Goal: Register for event/course

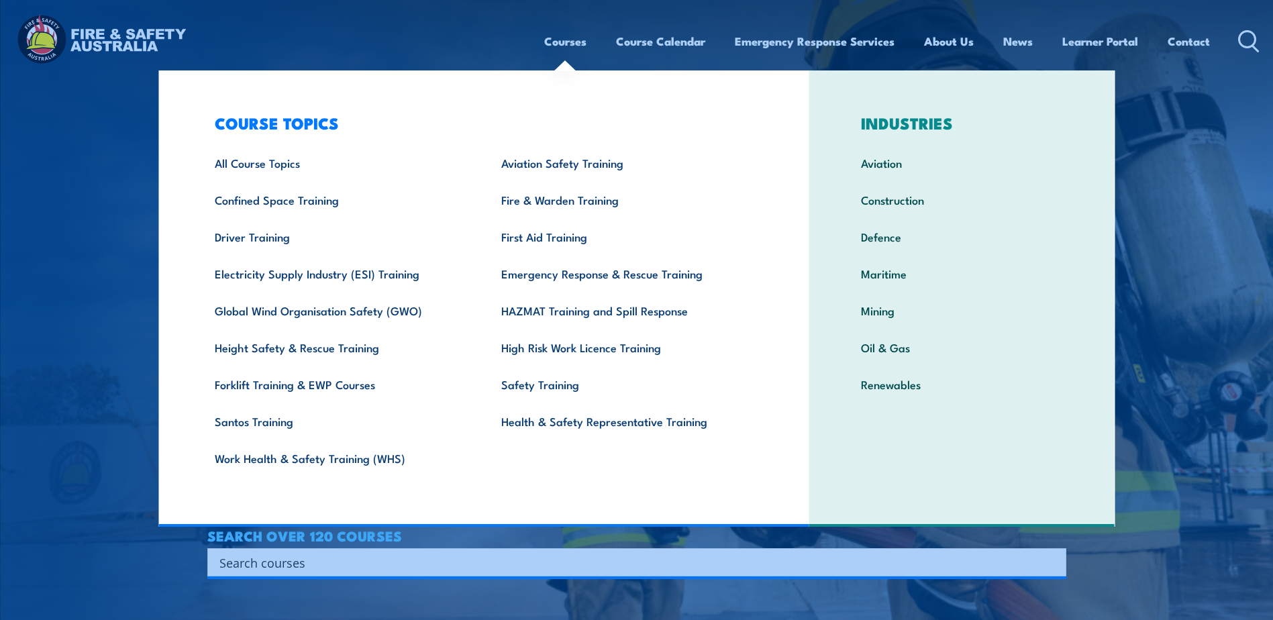
click at [567, 41] on link "Courses" at bounding box center [565, 41] width 42 height 36
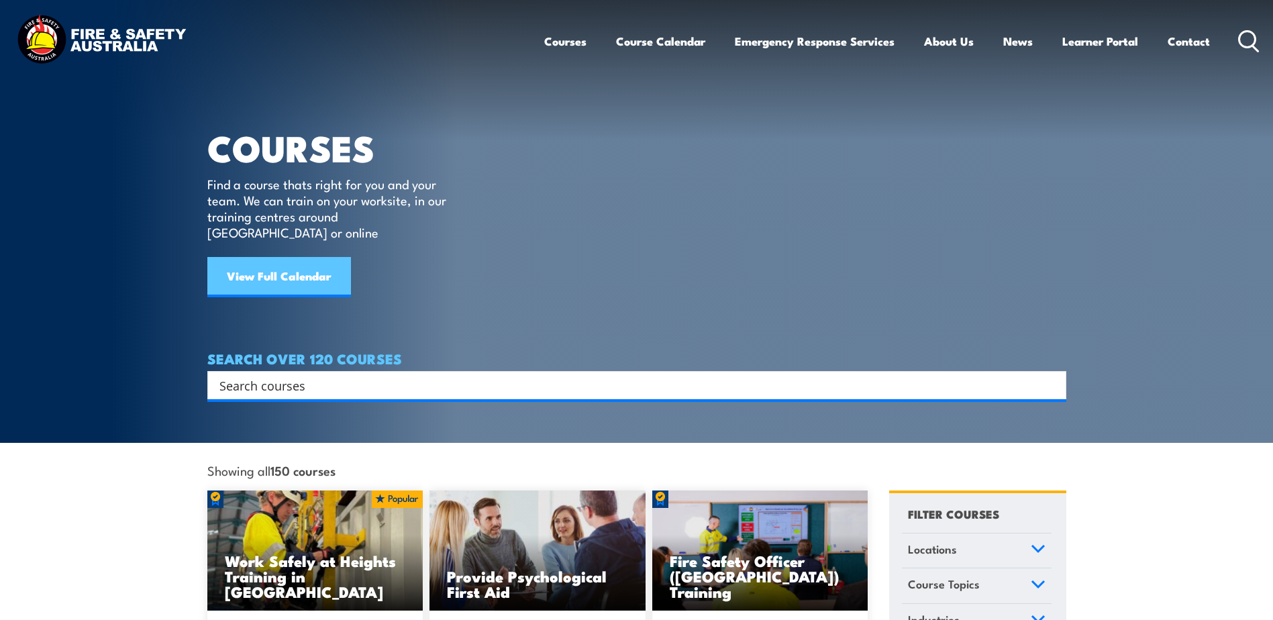
click at [316, 264] on link "View Full Calendar" at bounding box center [279, 277] width 144 height 40
click at [308, 375] on input "Search input" at bounding box center [627, 385] width 817 height 20
type input "forklift"
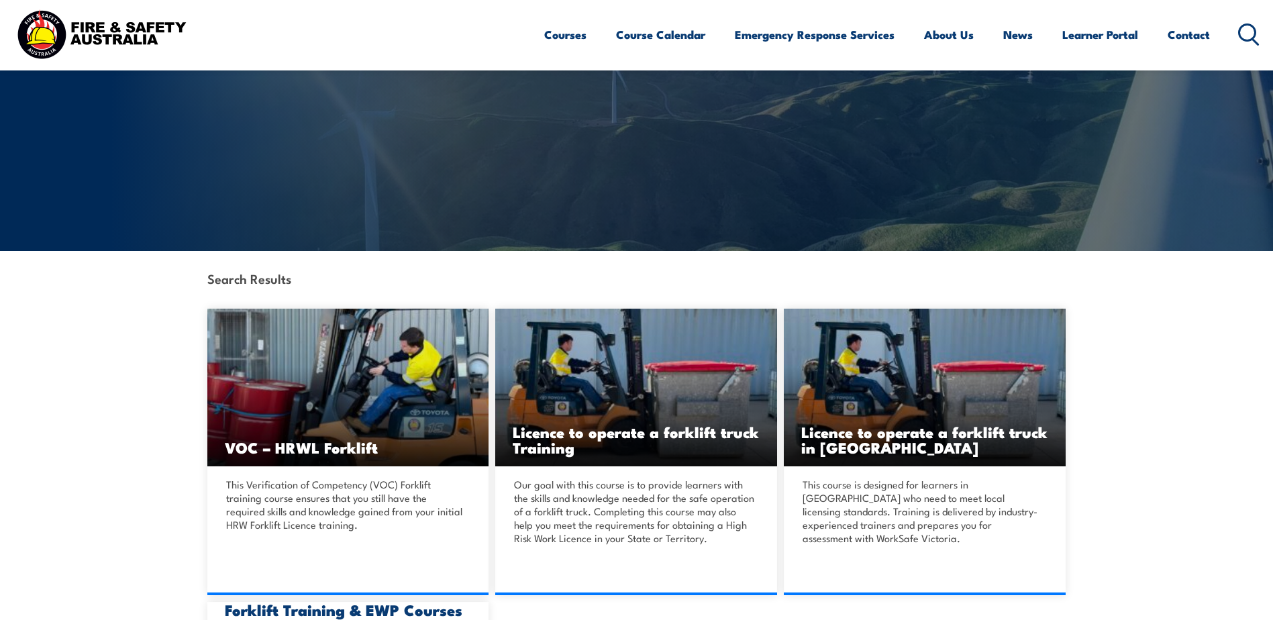
scroll to position [134, 0]
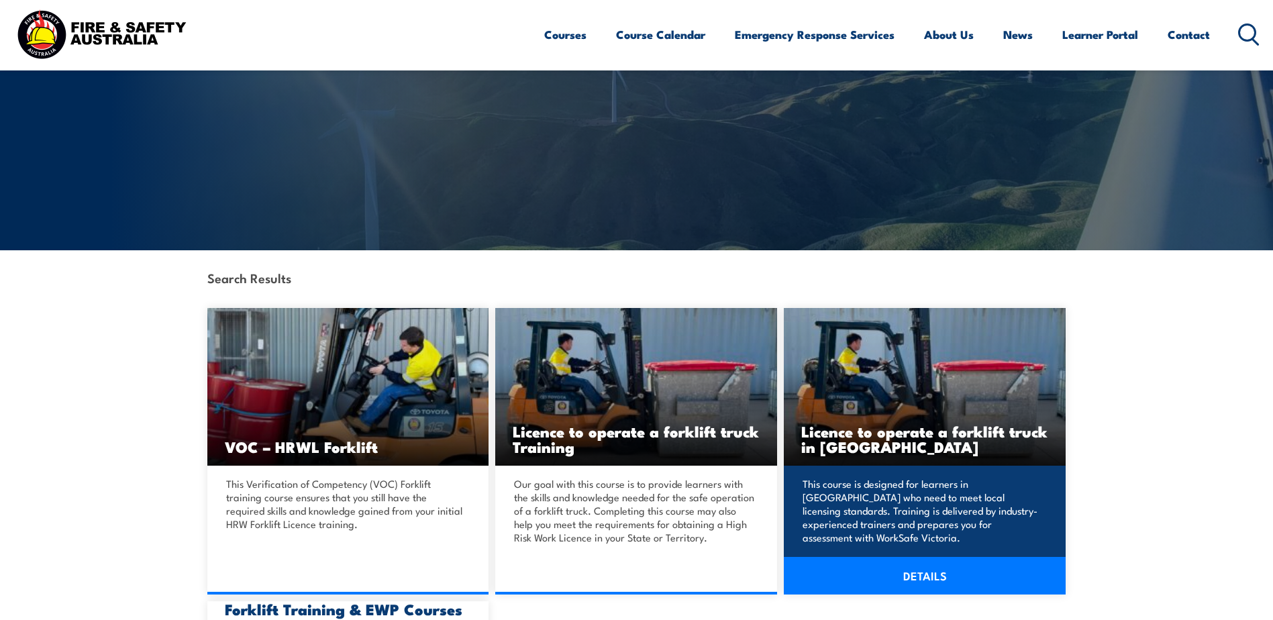
click at [922, 582] on link "DETAILS" at bounding box center [925, 576] width 282 height 38
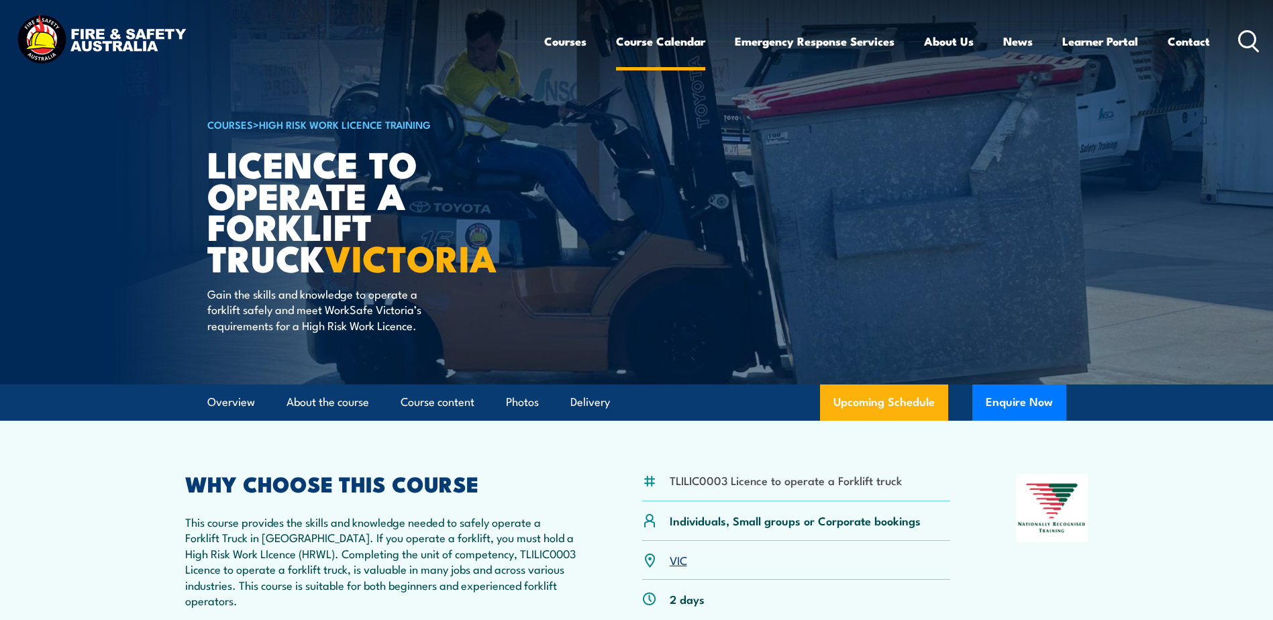
click at [691, 43] on link "Course Calendar" at bounding box center [660, 41] width 89 height 36
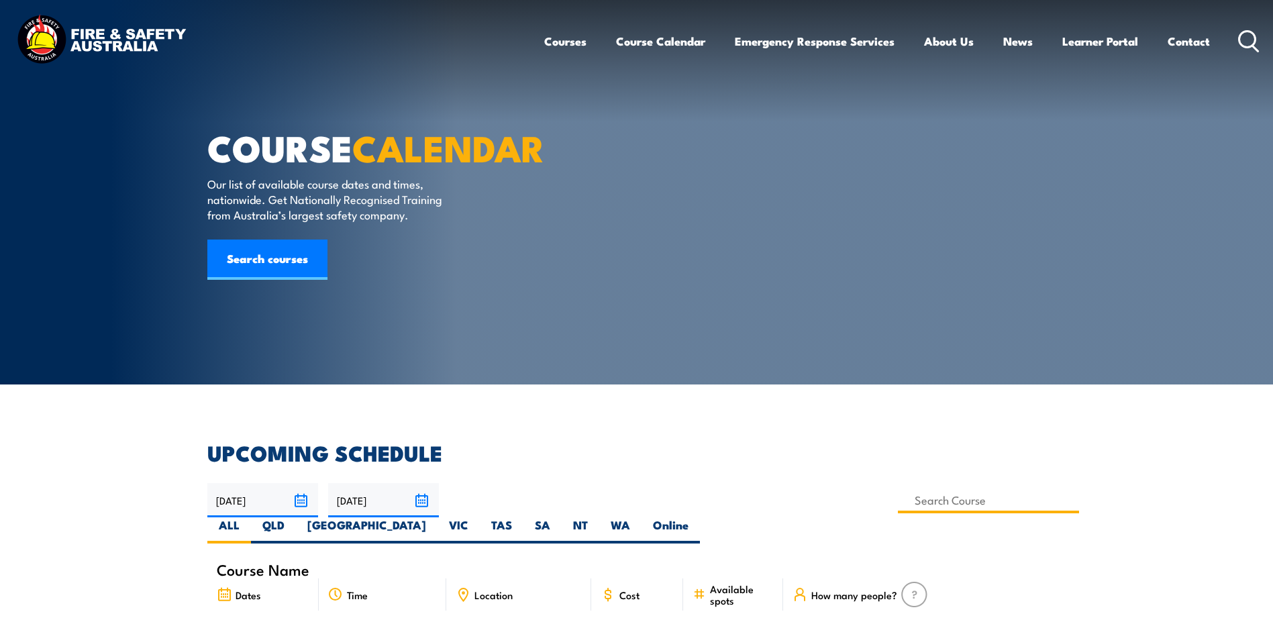
drag, startPoint x: 568, startPoint y: 507, endPoint x: 541, endPoint y: 525, distance: 32.4
click at [898, 507] on input at bounding box center [989, 500] width 182 height 26
type input "forklift training"
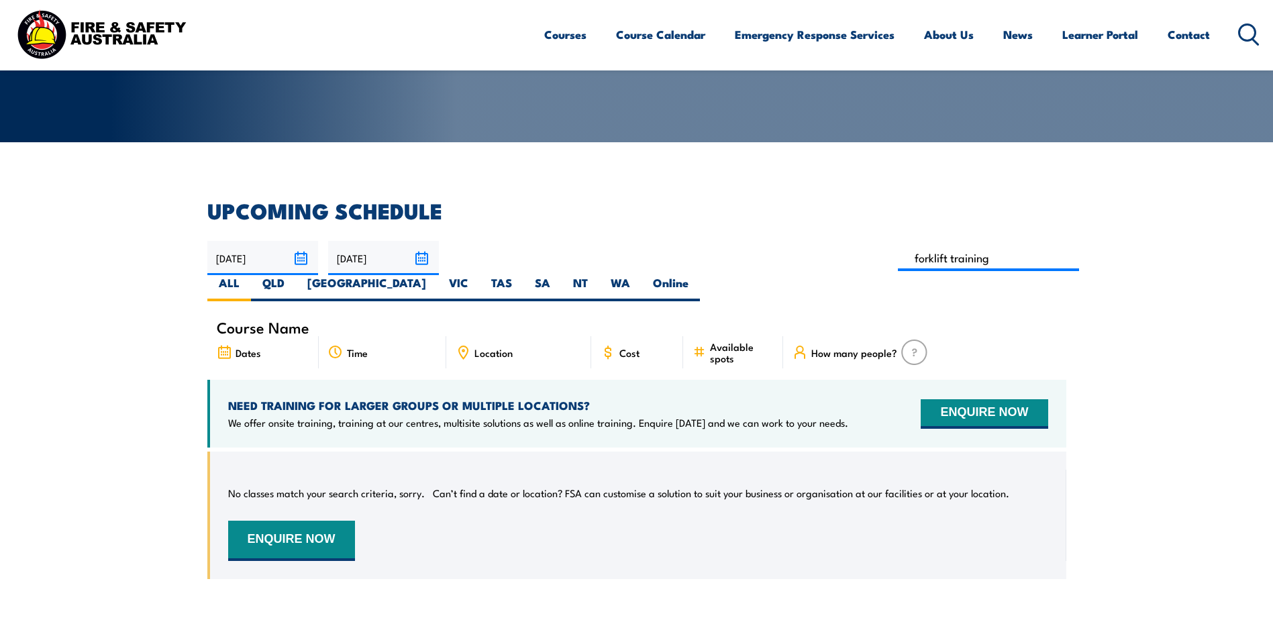
scroll to position [242, 0]
click at [480, 276] on label "VIC" at bounding box center [458, 289] width 42 height 26
click at [477, 276] on input "VIC" at bounding box center [472, 280] width 9 height 9
radio input "true"
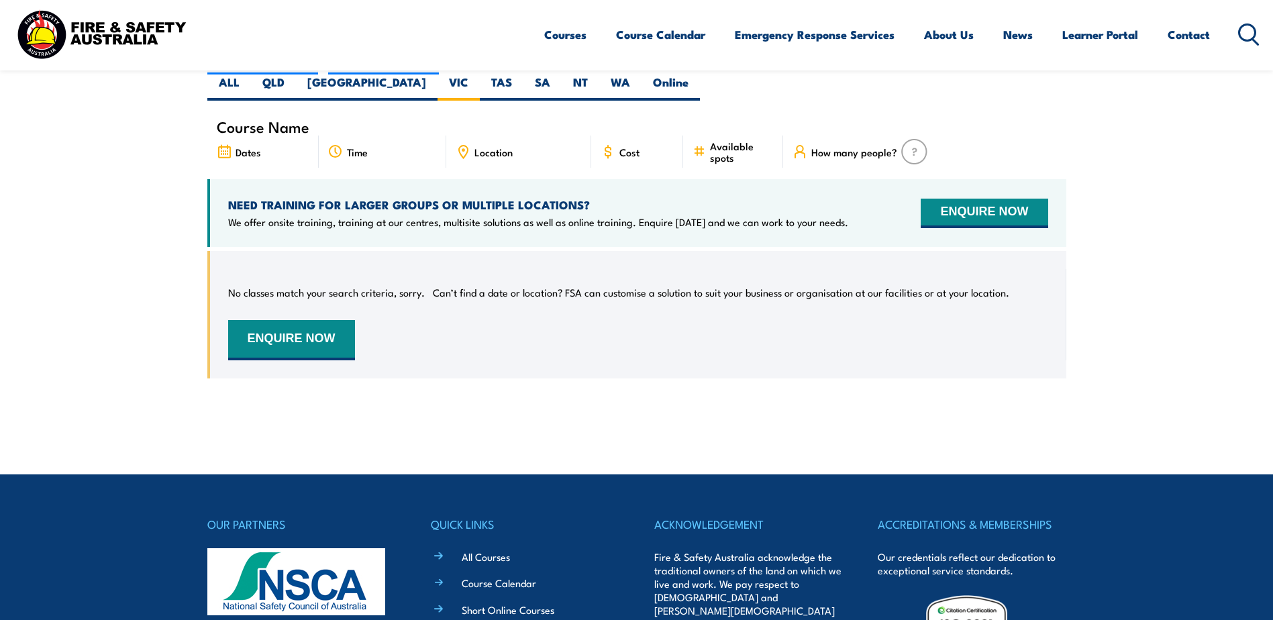
scroll to position [174, 0]
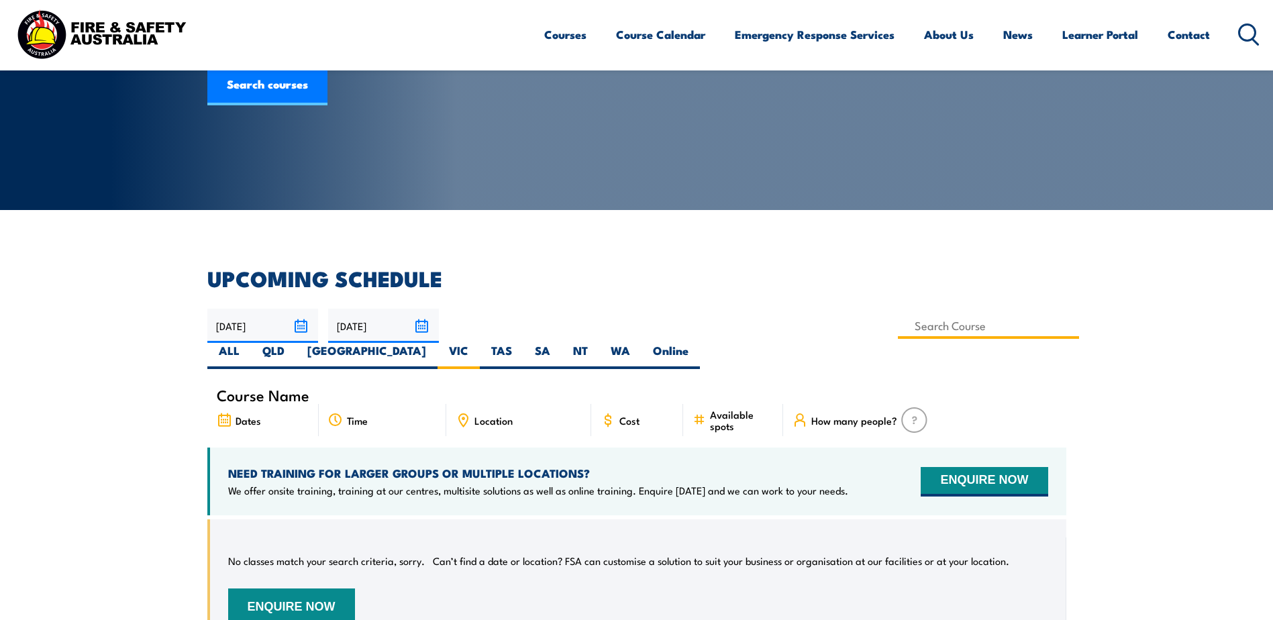
click at [898, 322] on input at bounding box center [989, 326] width 182 height 26
type input "f"
type input "TLILIC003"
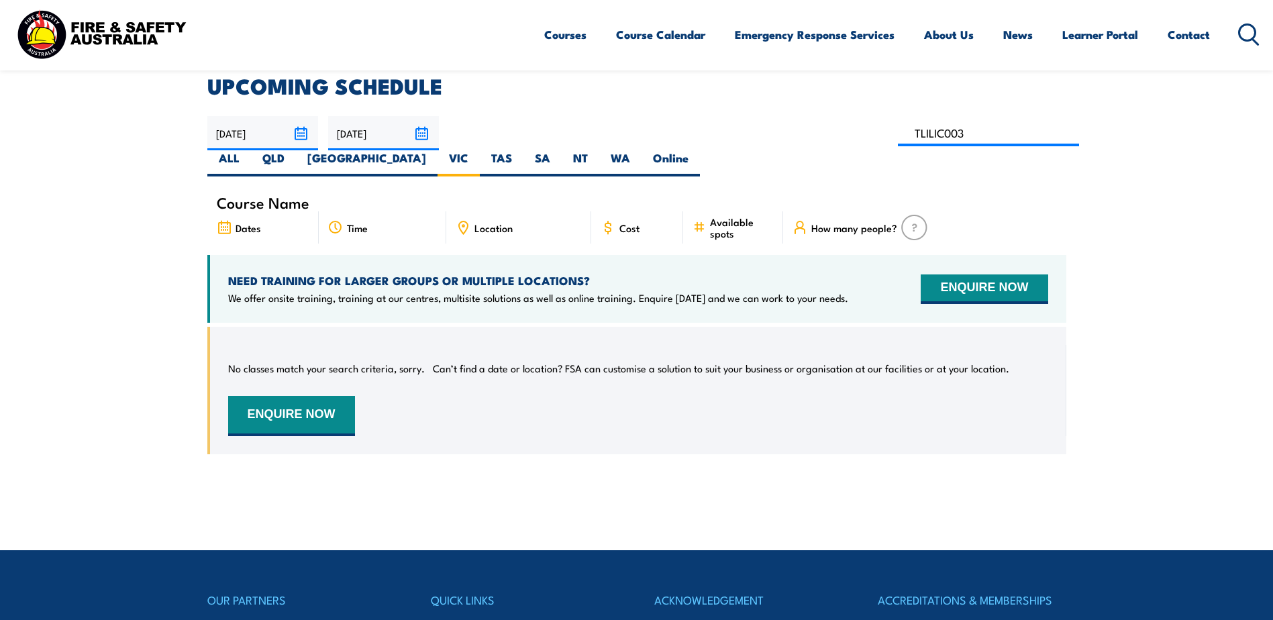
scroll to position [242, 0]
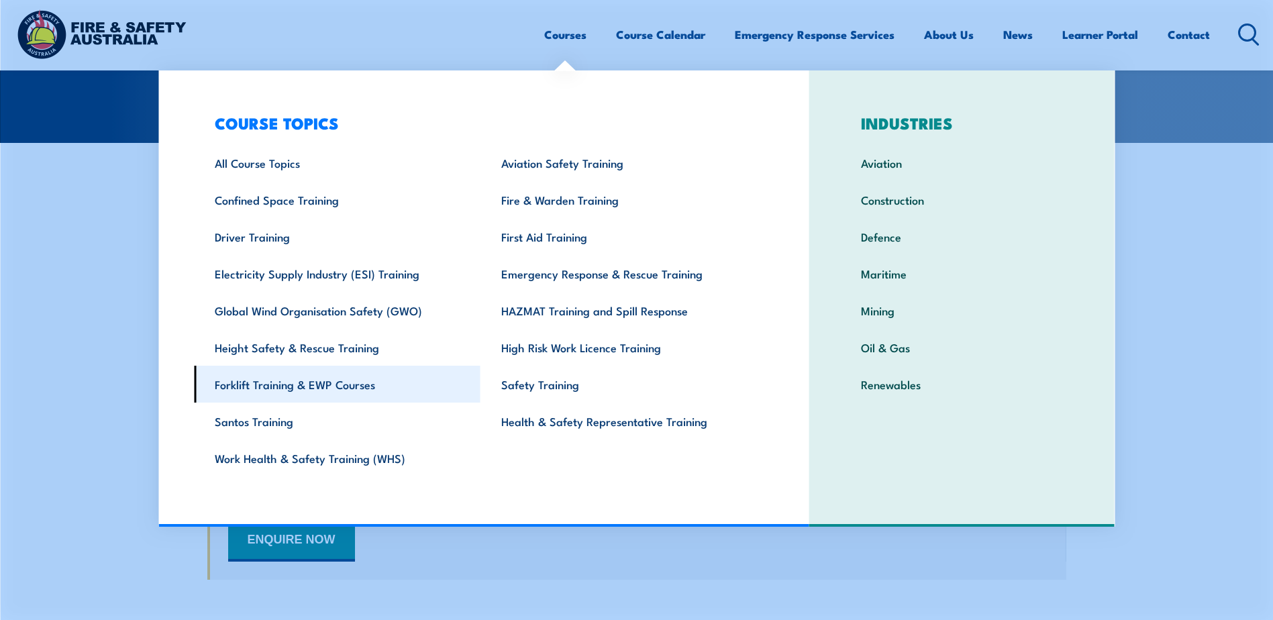
click at [241, 382] on link "Forklift Training & EWP Courses" at bounding box center [337, 384] width 286 height 37
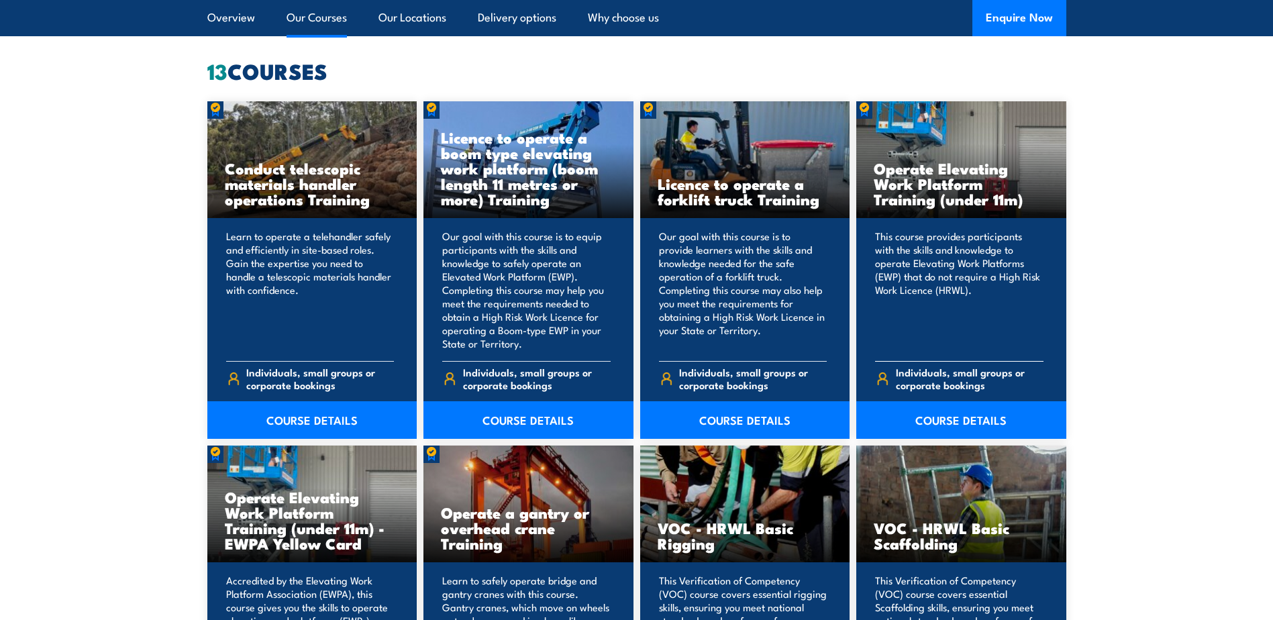
scroll to position [1073, 0]
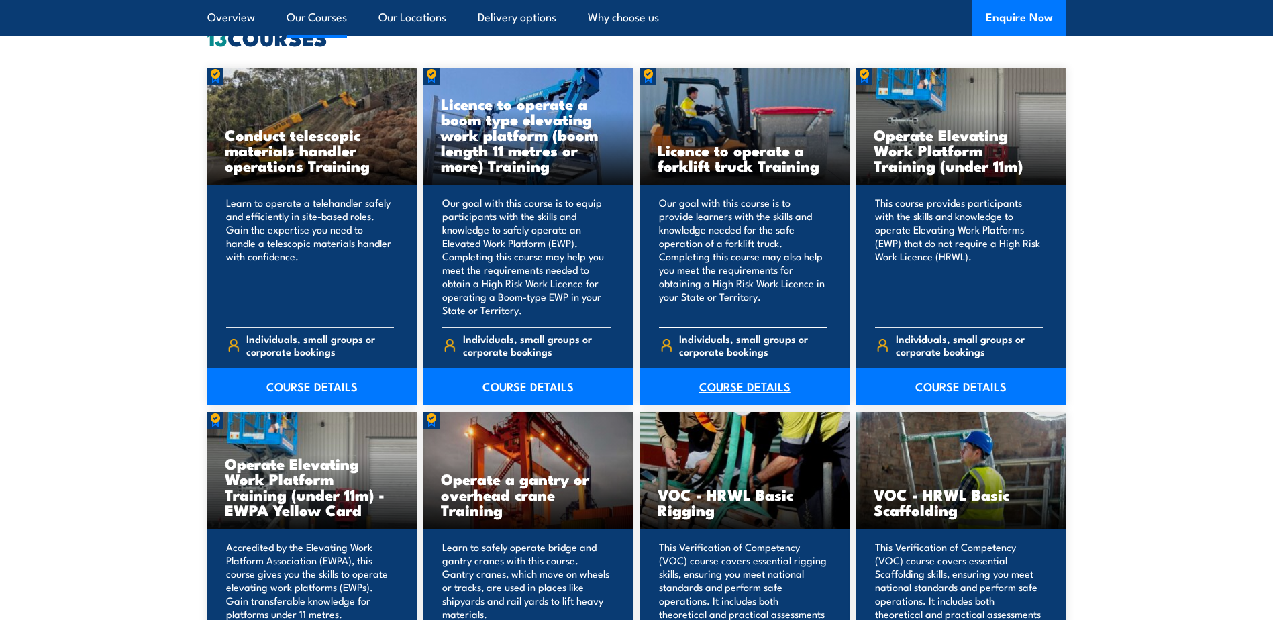
click at [737, 384] on link "COURSE DETAILS" at bounding box center [745, 387] width 210 height 38
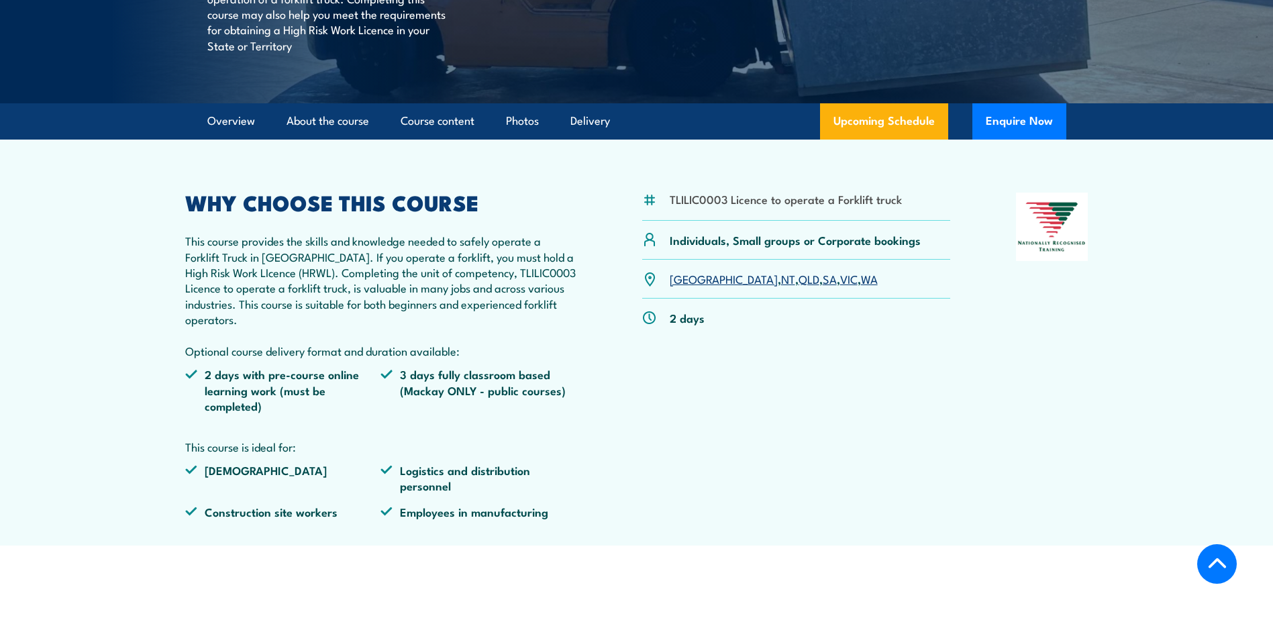
scroll to position [335, 0]
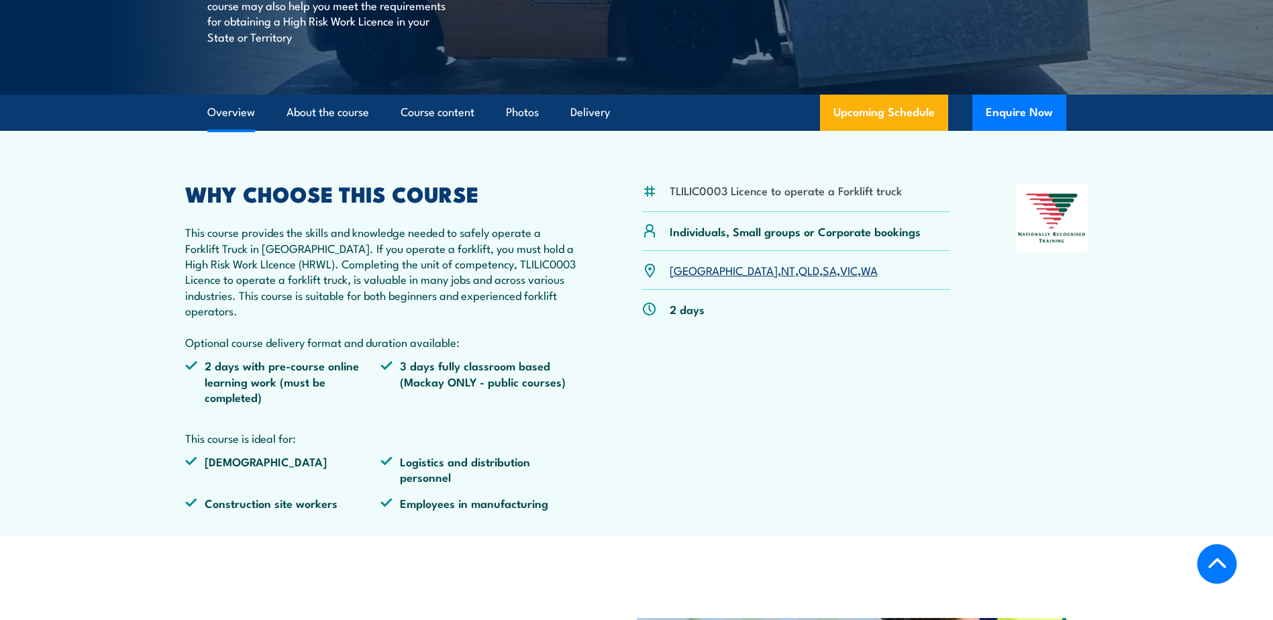
click at [840, 268] on link "VIC" at bounding box center [848, 270] width 17 height 16
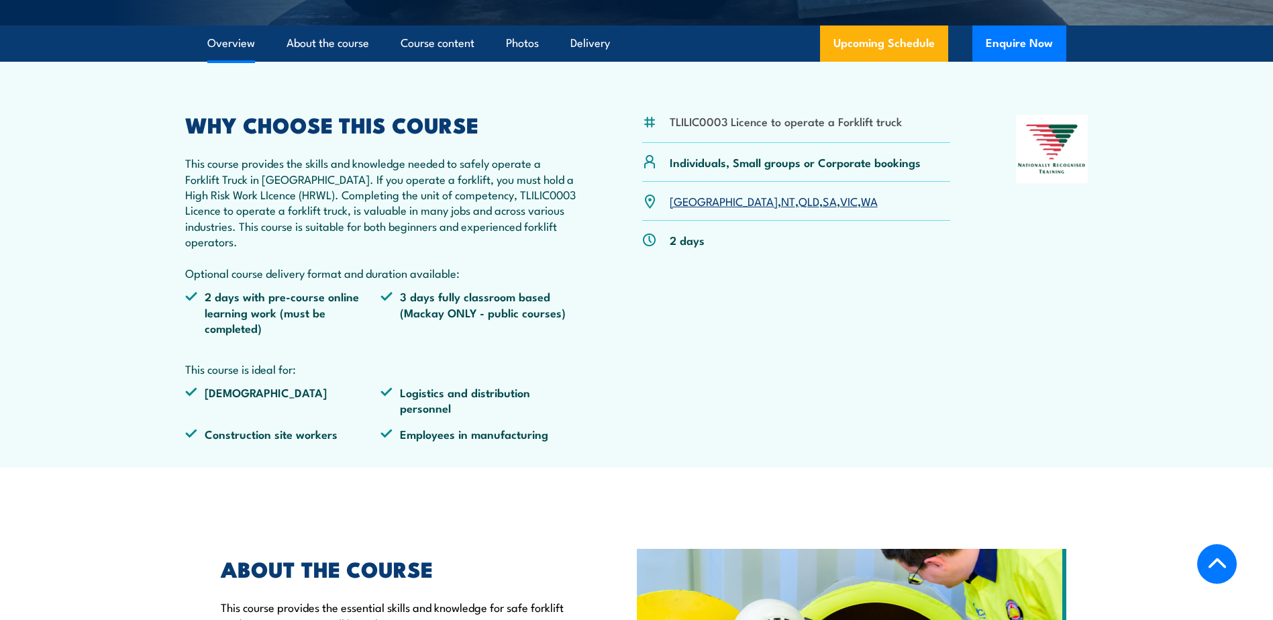
scroll to position [434, 0]
